Goal: Information Seeking & Learning: Compare options

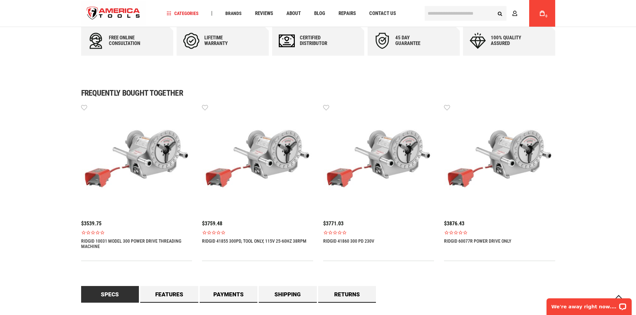
scroll to position [267, 0]
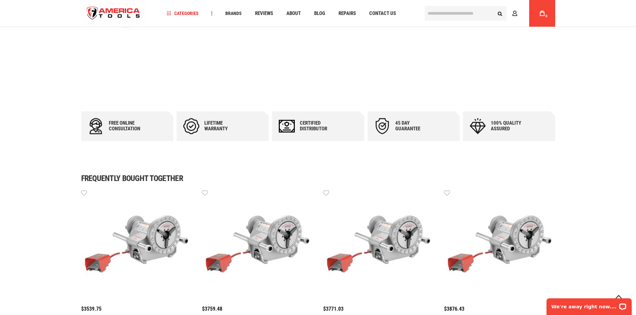
drag, startPoint x: 398, startPoint y: 189, endPoint x: 373, endPoint y: 54, distance: 138.2
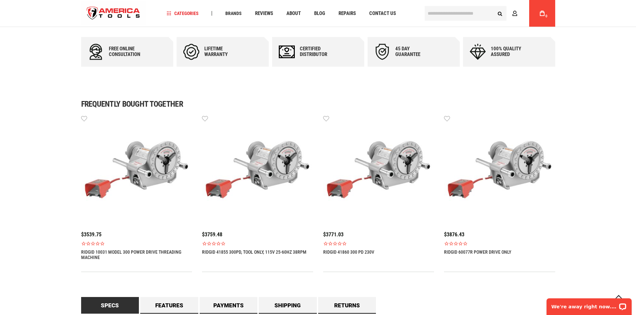
scroll to position [467, 0]
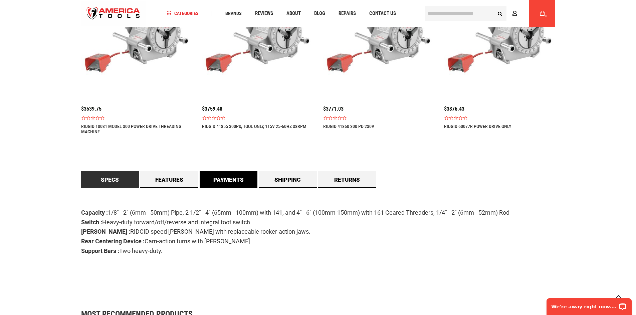
click at [237, 181] on link "Payments" at bounding box center [228, 179] width 58 height 17
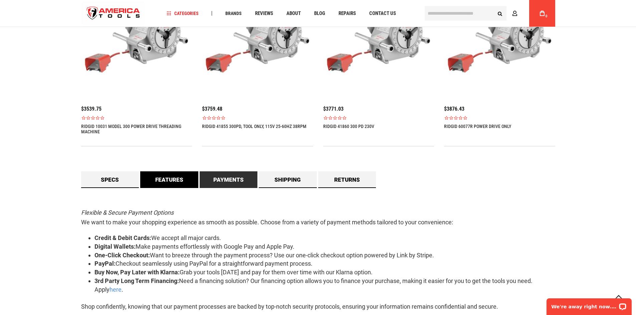
click at [164, 186] on link "Features" at bounding box center [169, 179] width 58 height 17
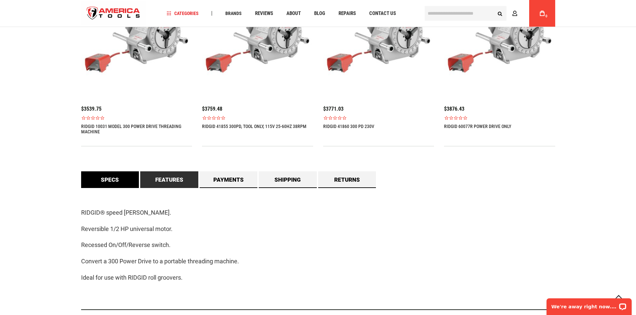
click at [113, 182] on link "Specs" at bounding box center [110, 179] width 58 height 17
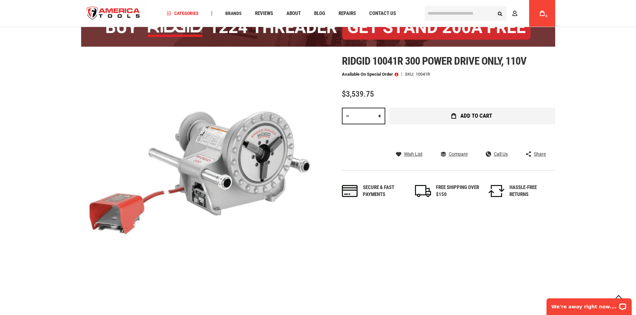
scroll to position [0, 0]
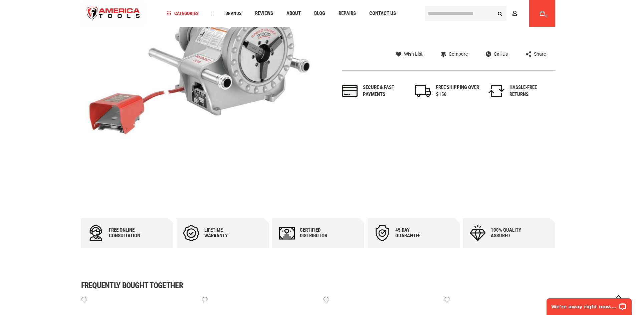
scroll to position [167, 0]
